Goal: Check status

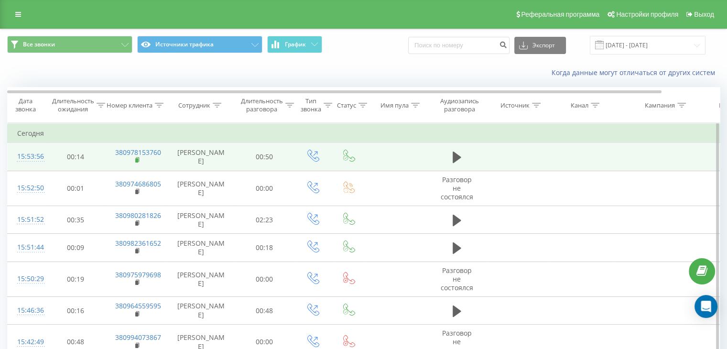
click at [138, 159] on rect at bounding box center [136, 160] width 3 height 4
